Goal: Book appointment/travel/reservation

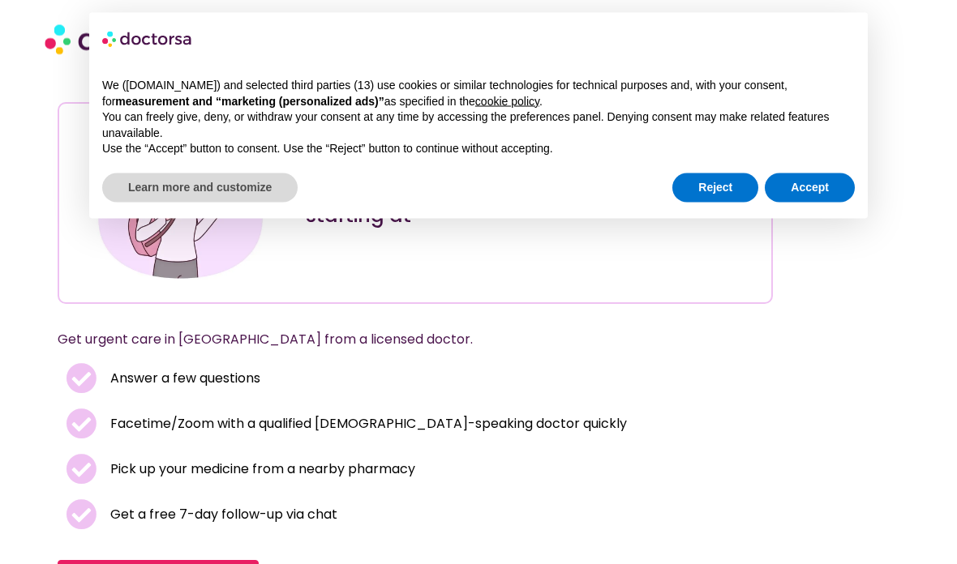
scroll to position [94, 0]
click at [805, 198] on button "Accept" at bounding box center [810, 188] width 90 height 29
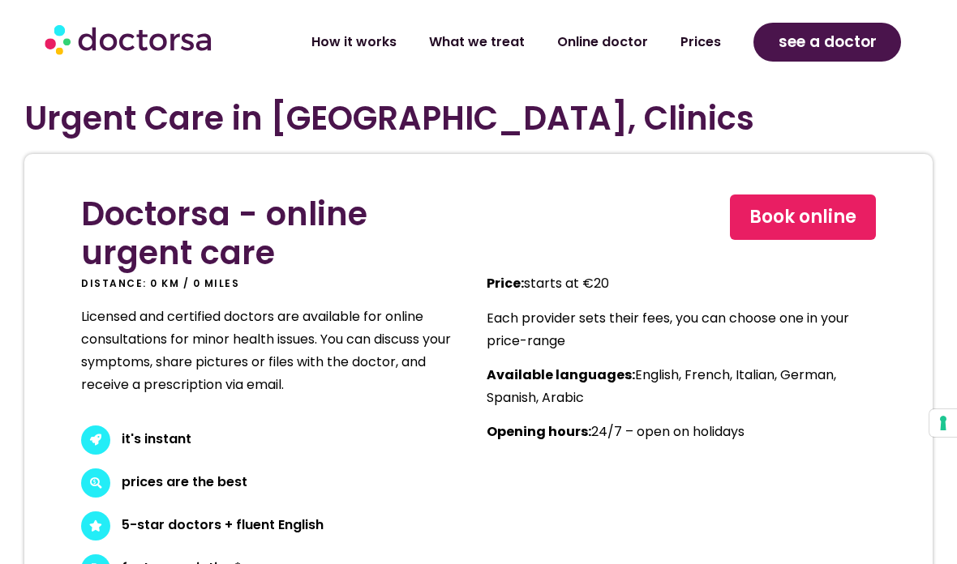
scroll to position [8054, 0]
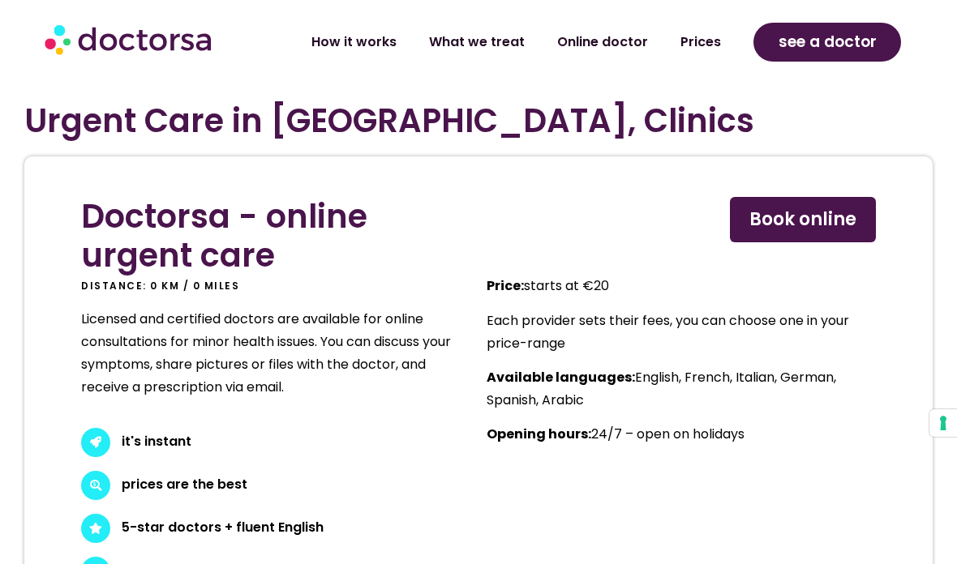
click at [784, 207] on span "Book online" at bounding box center [802, 220] width 107 height 26
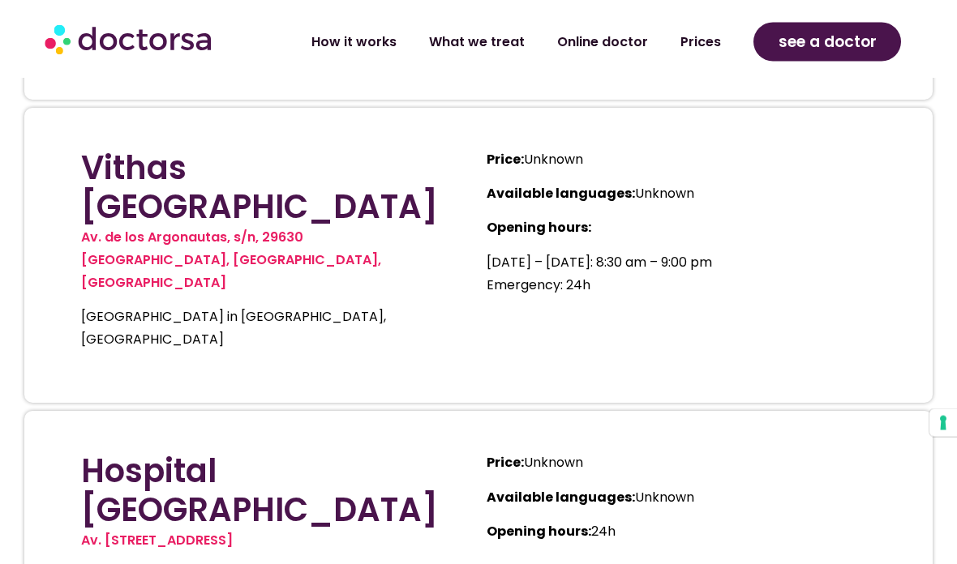
scroll to position [9132, 0]
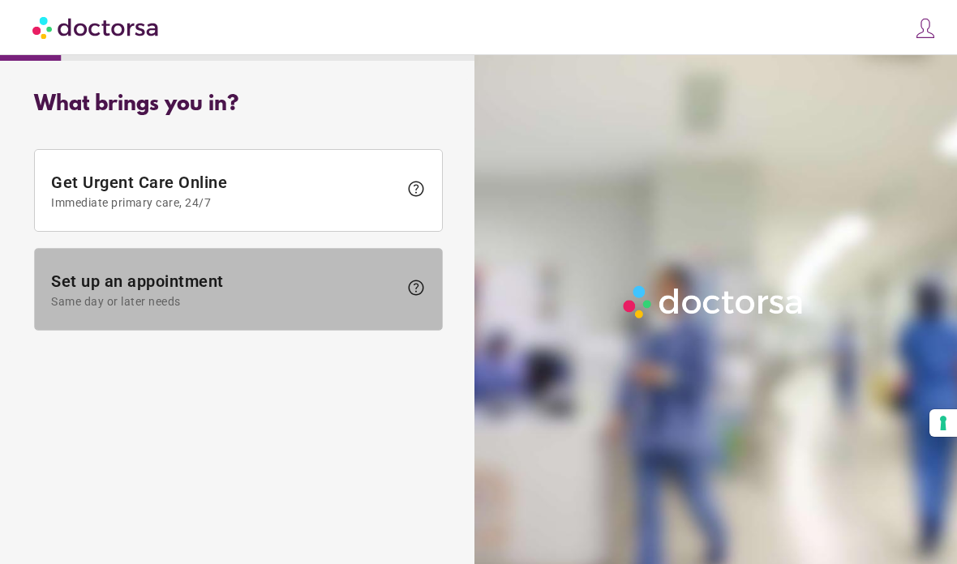
click at [79, 281] on span "Set up an appointment Same day or later needs" at bounding box center [224, 290] width 347 height 36
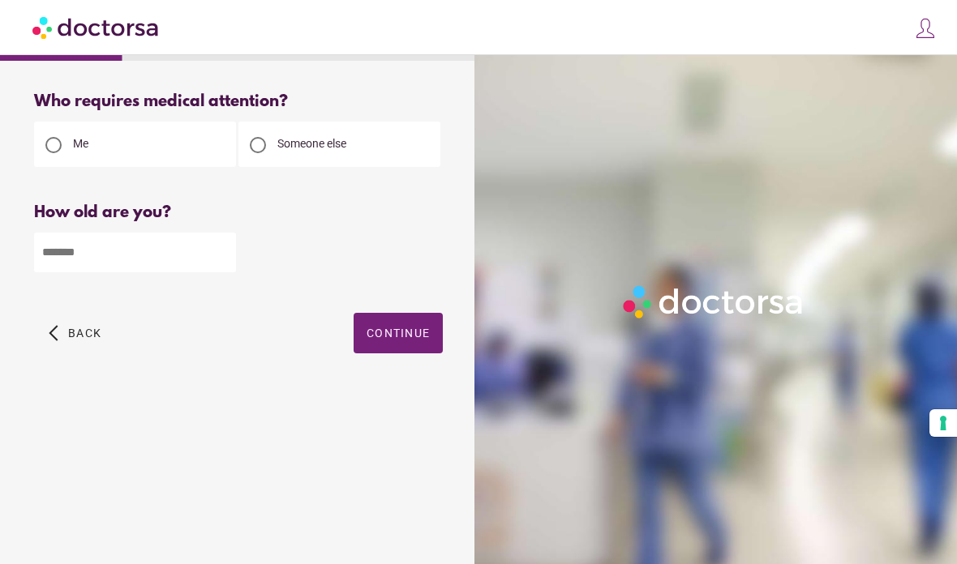
click at [256, 148] on div at bounding box center [258, 145] width 16 height 16
click at [56, 253] on input "number" at bounding box center [135, 253] width 202 height 40
type input "**"
click at [404, 332] on span "Continue" at bounding box center [397, 333] width 63 height 13
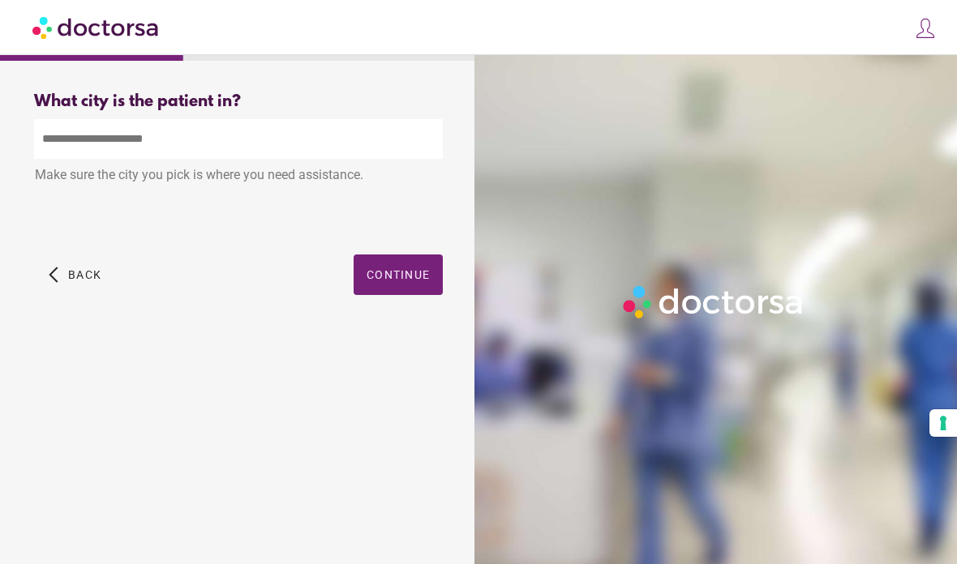
click at [60, 135] on input "text" at bounding box center [238, 139] width 409 height 40
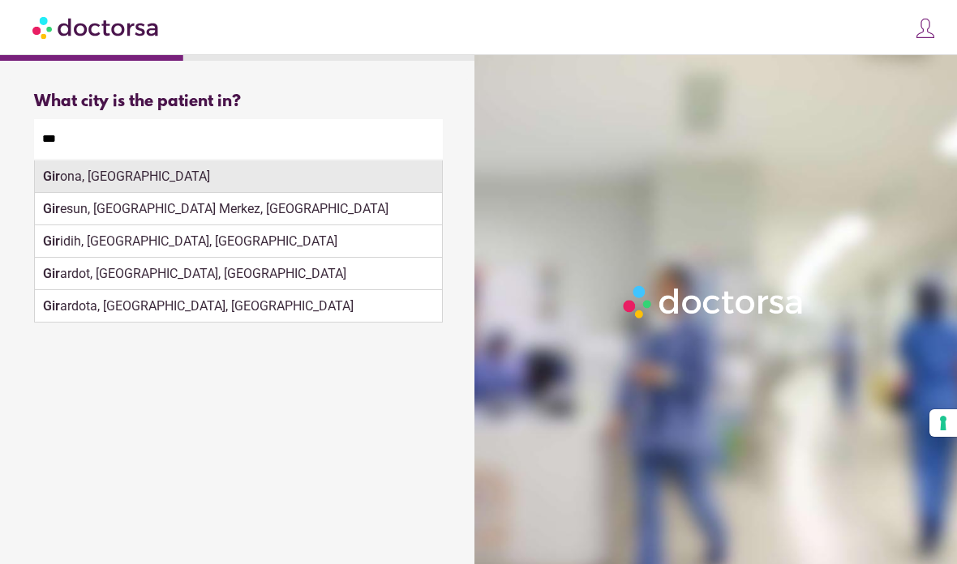
click at [71, 178] on div "Gir ona, Spain" at bounding box center [238, 177] width 407 height 32
type input "**********"
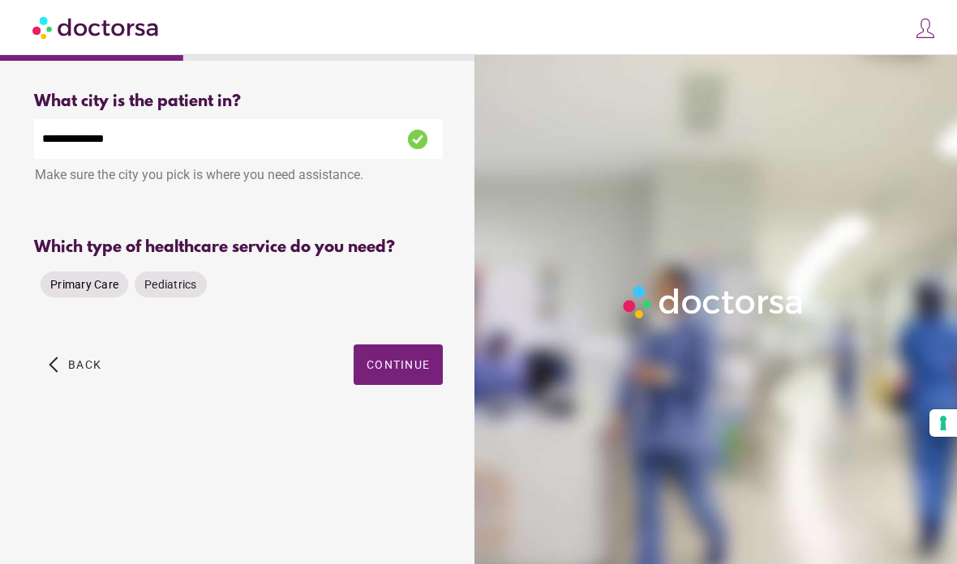
click at [82, 290] on span "Primary Care" at bounding box center [84, 284] width 68 height 13
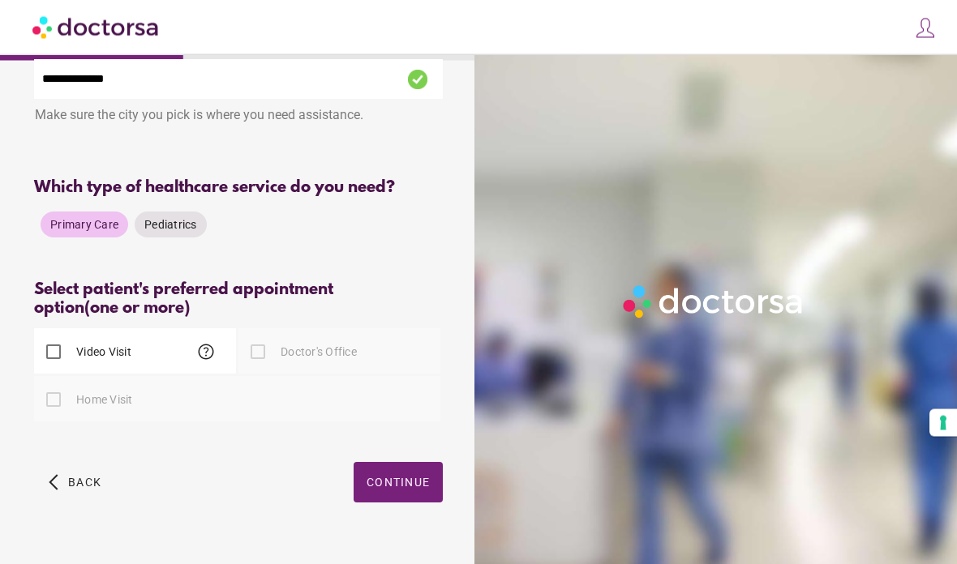
scroll to position [96, 0]
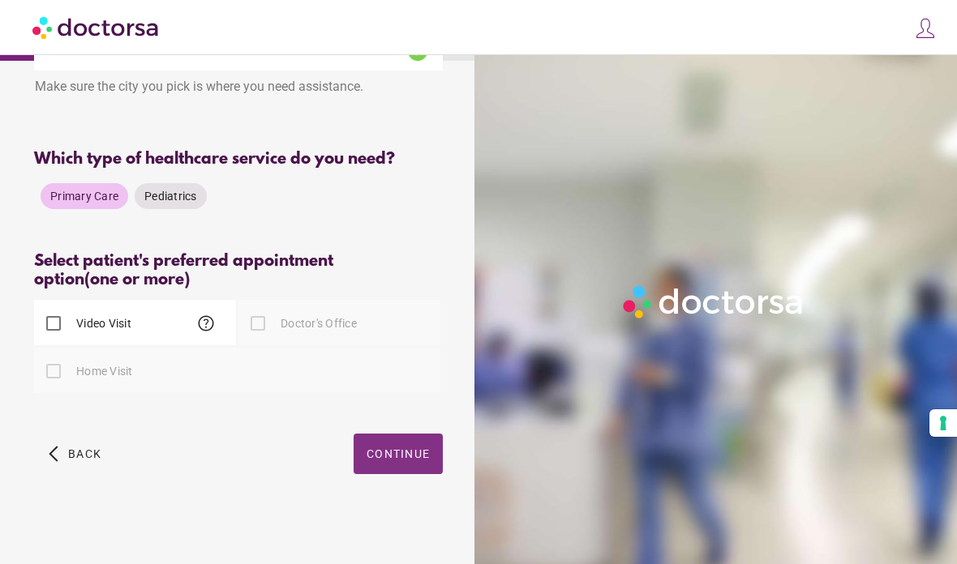
click at [409, 452] on span "Continue" at bounding box center [397, 454] width 63 height 13
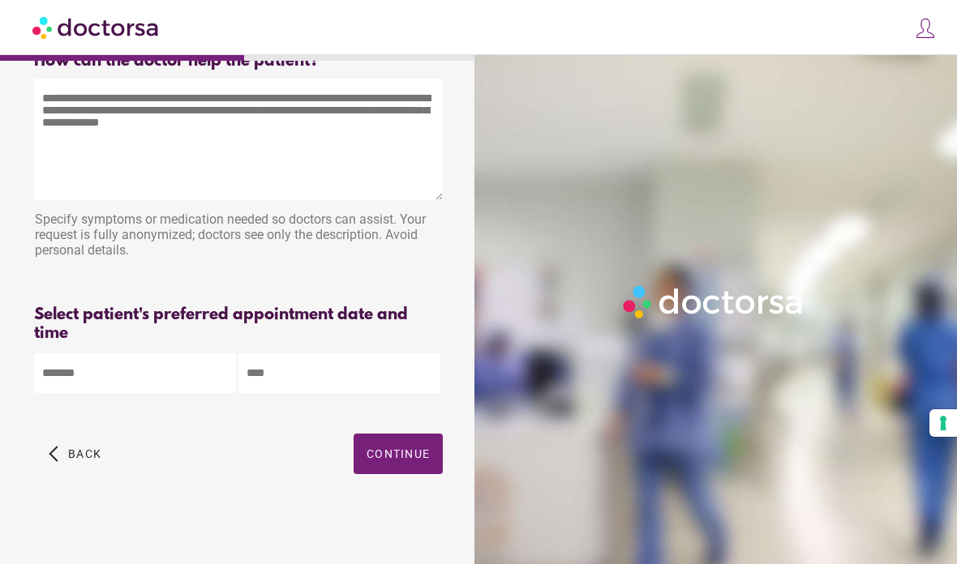
scroll to position [65, 0]
